Goal: Information Seeking & Learning: Learn about a topic

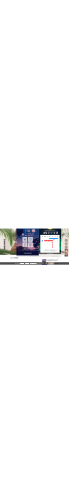
scroll to position [51, 0]
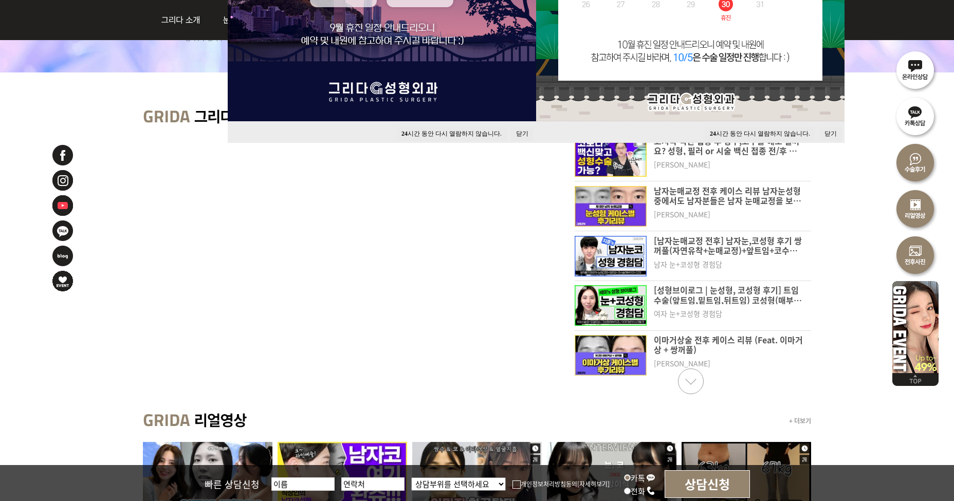
scroll to position [411, 0]
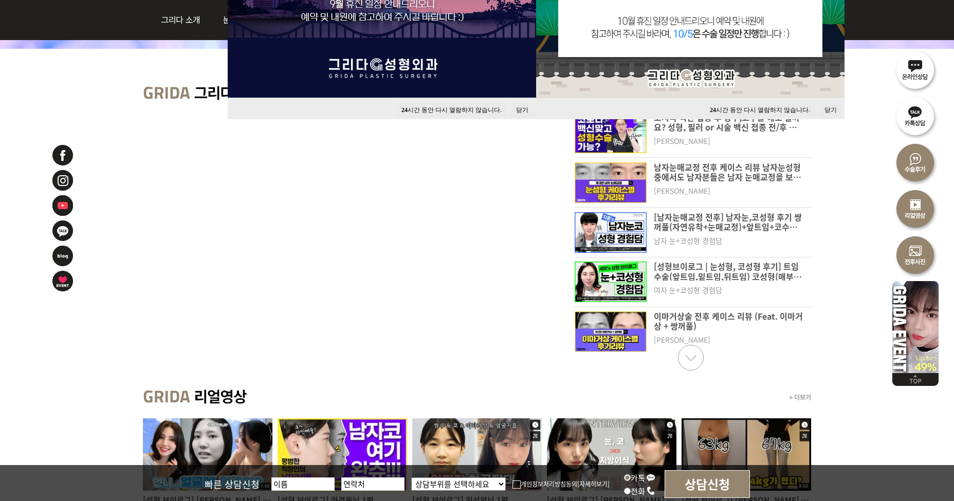
click at [683, 358] on link "Next slide" at bounding box center [691, 358] width 26 height 26
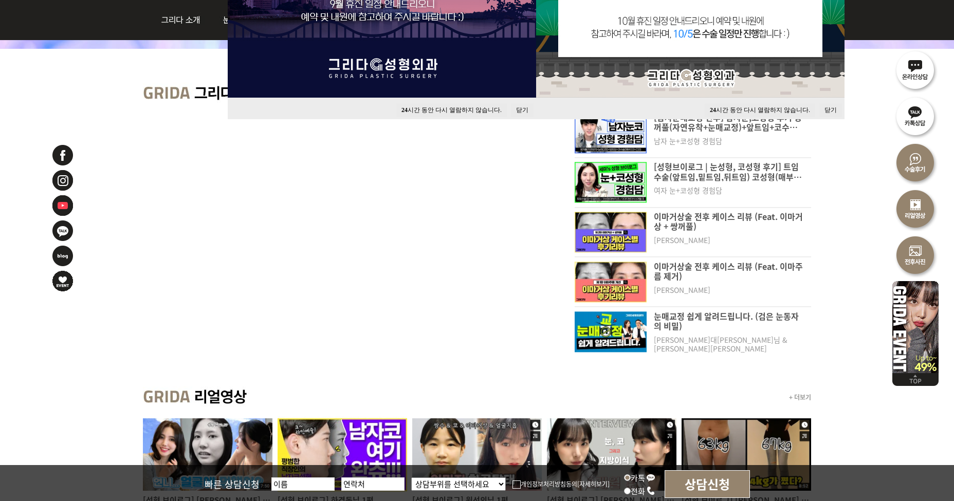
click at [683, 358] on link "Next slide" at bounding box center [691, 358] width 26 height 26
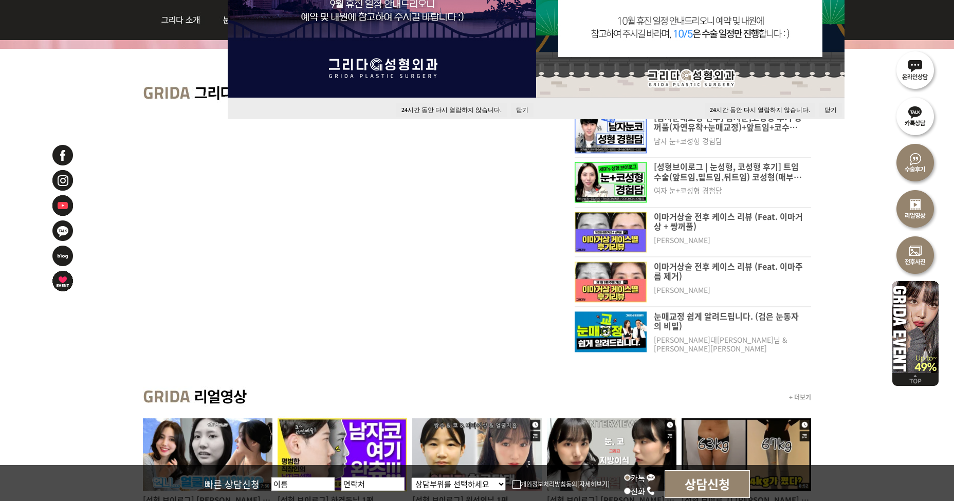
click at [830, 107] on button "닫기" at bounding box center [830, 110] width 23 height 14
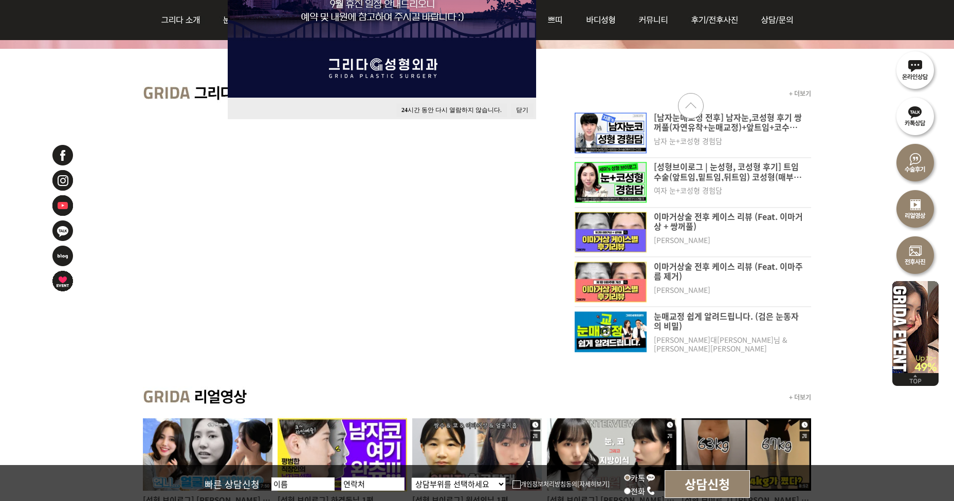
click at [524, 109] on button "닫기" at bounding box center [522, 110] width 23 height 14
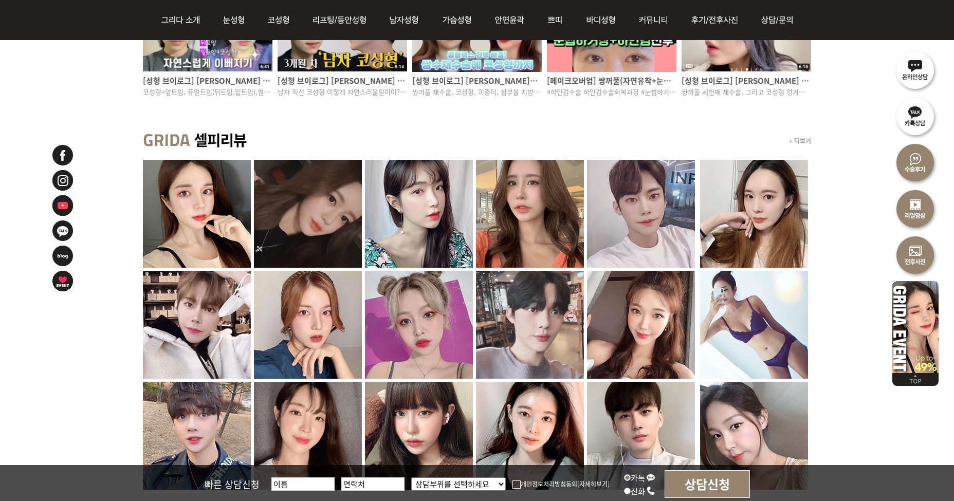
scroll to position [1028, 0]
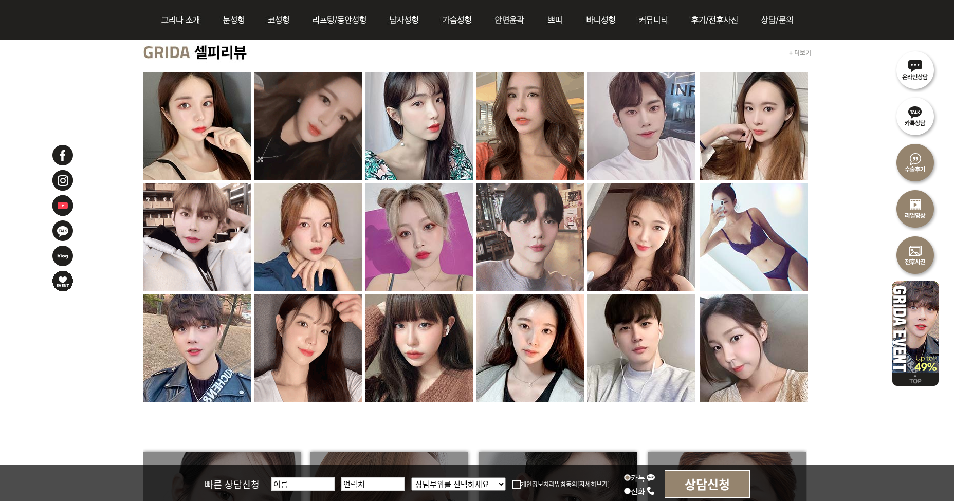
click at [46, 106] on div "+ 더보기" at bounding box center [477, 230] width 954 height 393
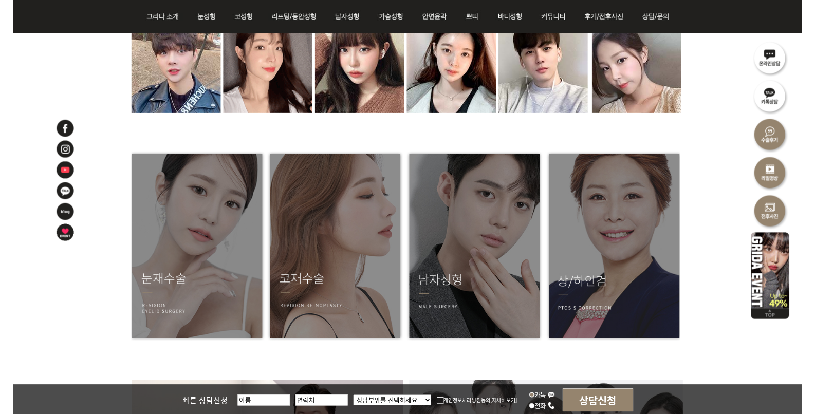
scroll to position [1387, 0]
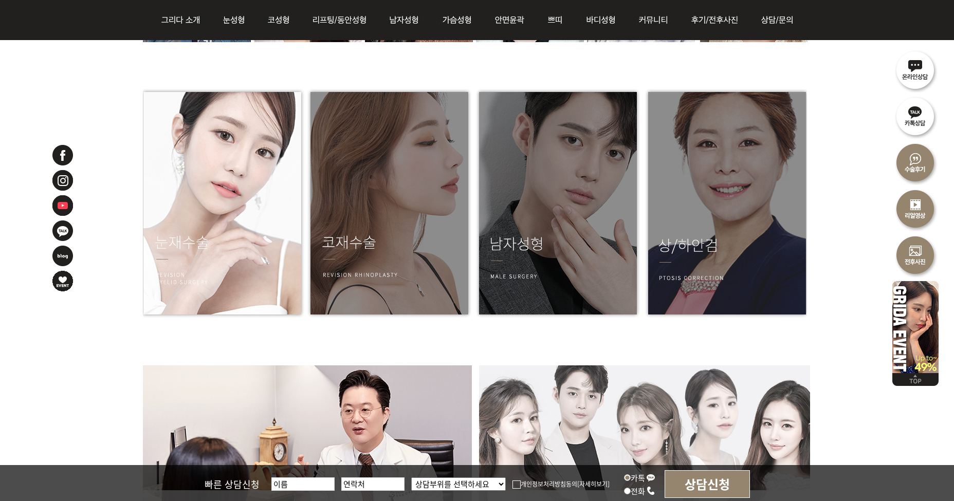
drag, startPoint x: 371, startPoint y: 156, endPoint x: 294, endPoint y: 185, distance: 82.0
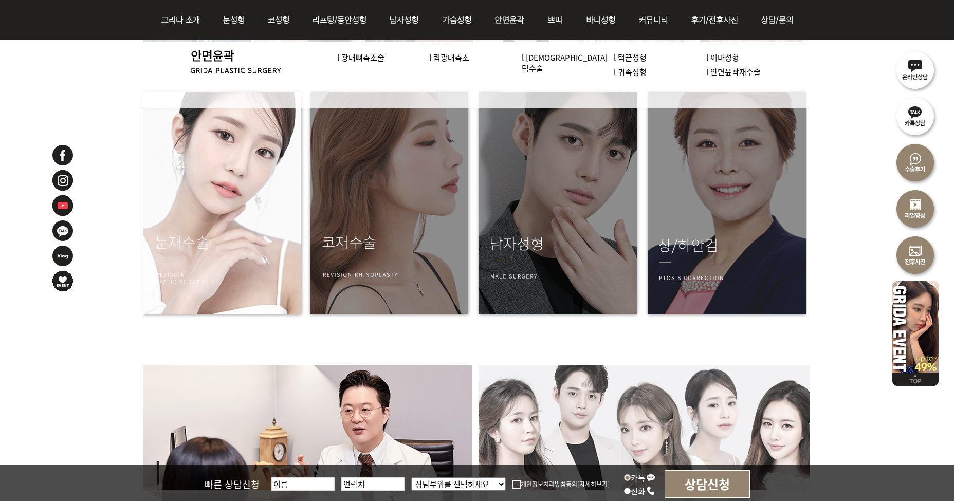
drag, startPoint x: 419, startPoint y: 181, endPoint x: 188, endPoint y: 191, distance: 231.4
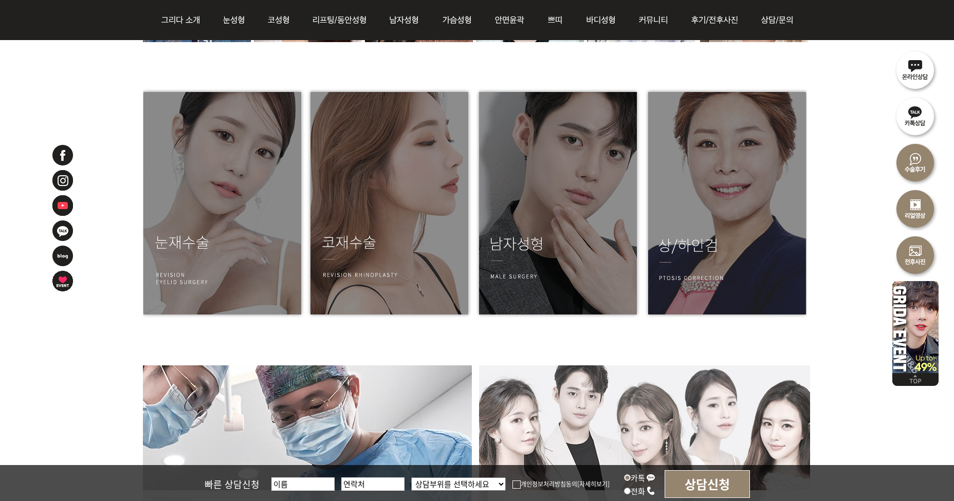
drag, startPoint x: 206, startPoint y: 184, endPoint x: -657, endPoint y: -51, distance: 893.6
drag, startPoint x: 529, startPoint y: 270, endPoint x: 649, endPoint y: 348, distance: 144.1
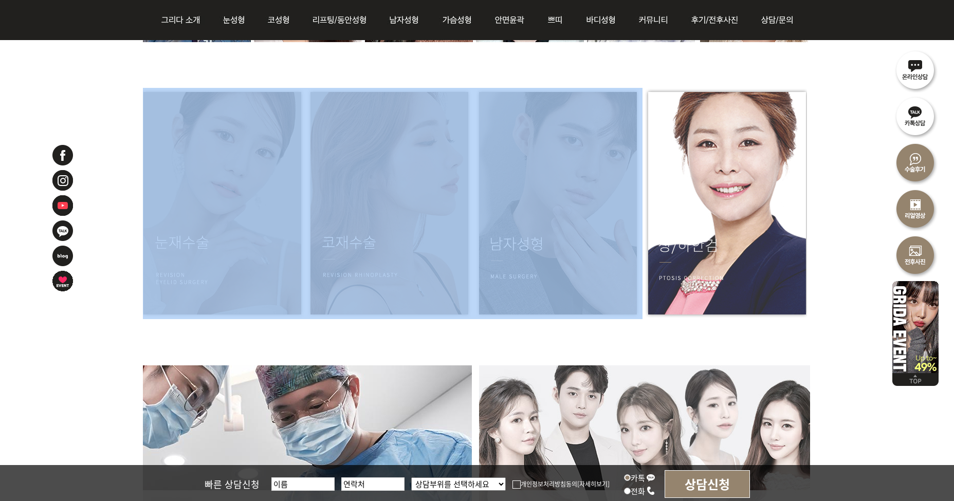
drag, startPoint x: 814, startPoint y: 324, endPoint x: 723, endPoint y: 275, distance: 102.5
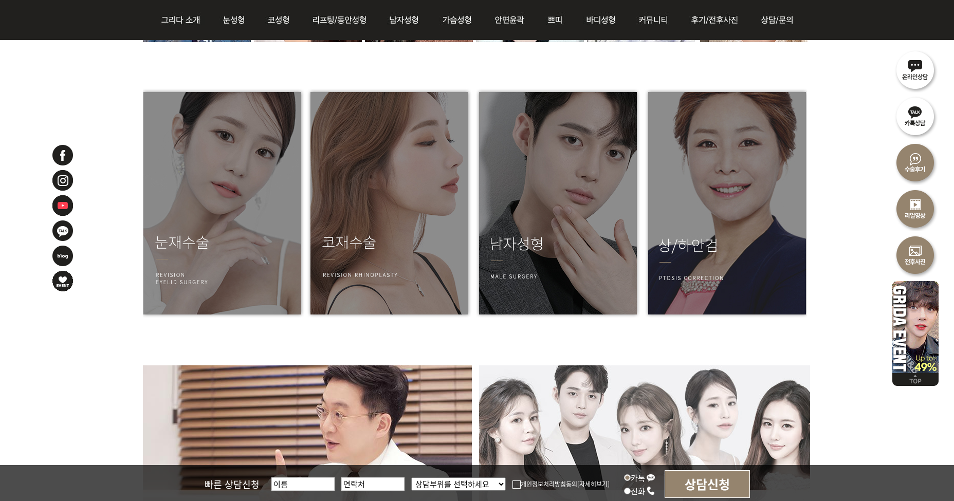
click at [806, 336] on div at bounding box center [477, 224] width 668 height 283
